Goal: Transaction & Acquisition: Purchase product/service

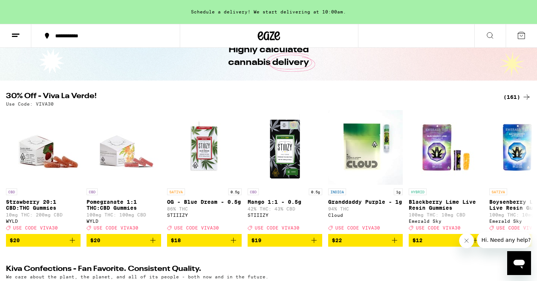
scroll to position [36, 0]
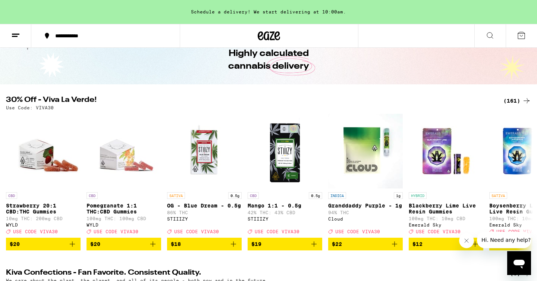
click at [510, 100] on div "(161)" at bounding box center [517, 100] width 28 height 9
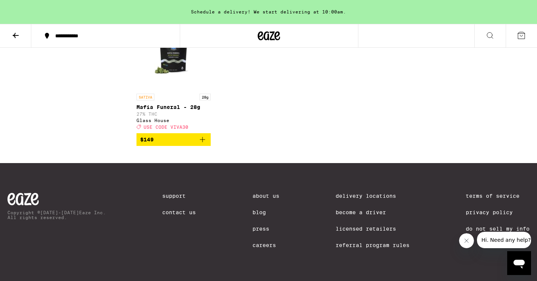
scroll to position [4839, 0]
